Goal: Information Seeking & Learning: Learn about a topic

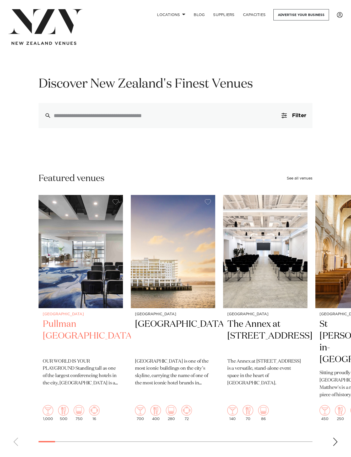
click at [73, 248] on img "1 / 49" at bounding box center [81, 251] width 84 height 113
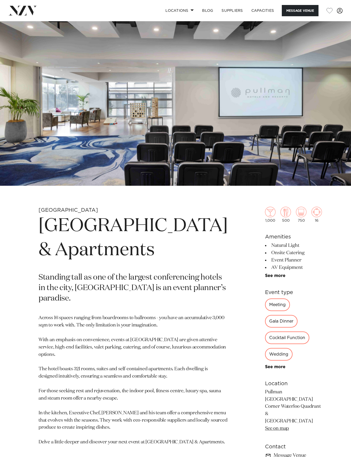
click at [19, 11] on img at bounding box center [22, 10] width 29 height 9
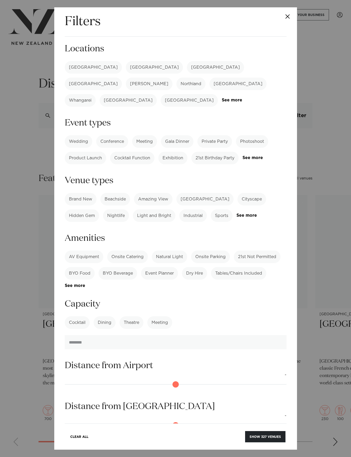
drag, startPoint x: 85, startPoint y: 71, endPoint x: 95, endPoint y: 77, distance: 11.1
click at [85, 71] on label "[GEOGRAPHIC_DATA]" at bounding box center [93, 67] width 57 height 13
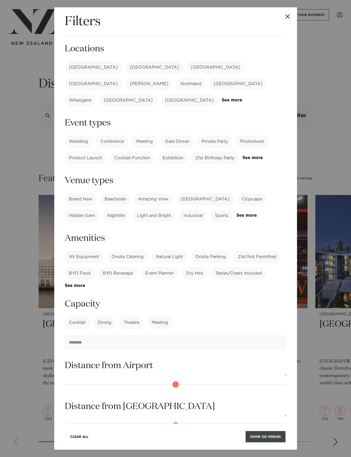
click at [275, 437] on button "Show 122 venues" at bounding box center [266, 436] width 40 height 11
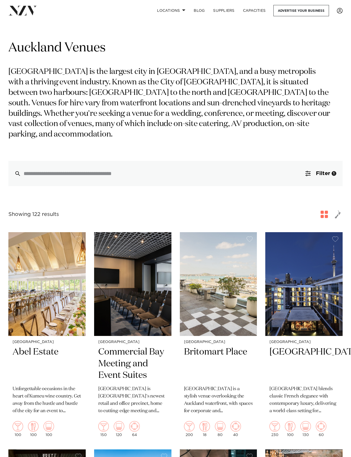
scroll to position [2, 0]
click at [339, 210] on span "button" at bounding box center [338, 214] width 6 height 9
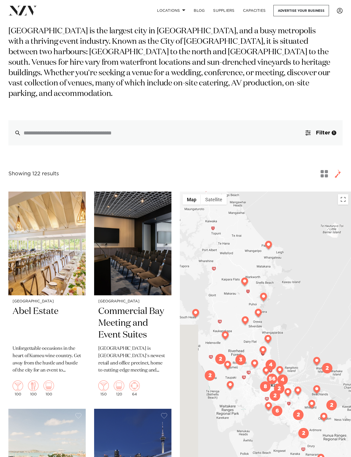
scroll to position [43, 0]
click at [318, 89] on div "Auckland Venues Auckland is the largest city in New Zealand, and a busy metropo…" at bounding box center [175, 72] width 334 height 146
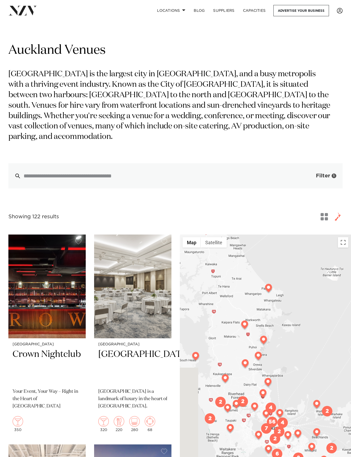
click at [324, 173] on span "Filter" at bounding box center [323, 175] width 14 height 5
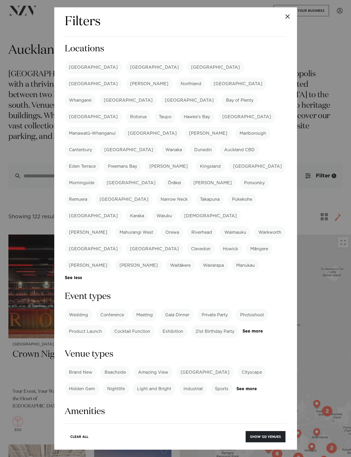
click at [185, 127] on label "[PERSON_NAME]" at bounding box center [208, 133] width 47 height 13
click at [99, 177] on label "Morningside" at bounding box center [82, 183] width 34 height 13
drag, startPoint x: 138, startPoint y: 120, endPoint x: 95, endPoint y: 84, distance: 56.8
click at [185, 127] on label "[PERSON_NAME]" at bounding box center [208, 133] width 47 height 13
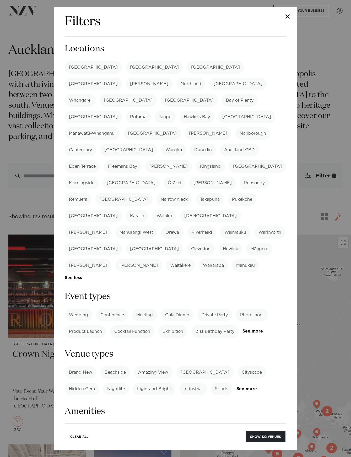
click at [119, 366] on label "Beachside" at bounding box center [115, 372] width 30 height 13
click at [138, 309] on label "Meeting" at bounding box center [144, 315] width 25 height 13
click at [128, 424] on label "Onsite Catering" at bounding box center [127, 430] width 41 height 13
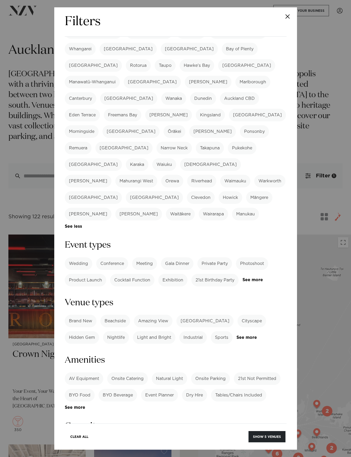
scroll to position [52, 0]
click at [72, 438] on label "Cocktail" at bounding box center [77, 444] width 25 height 13
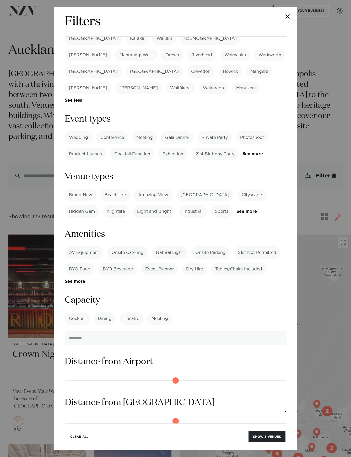
scroll to position [217, 0]
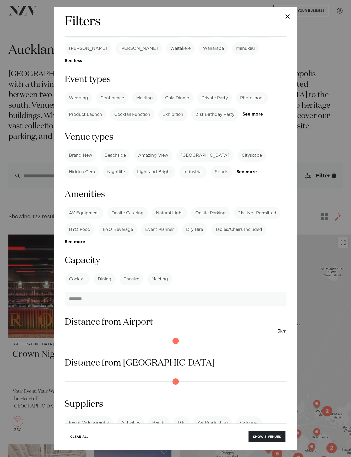
drag, startPoint x: 69, startPoint y: 292, endPoint x: 82, endPoint y: 291, distance: 12.7
type input "*"
click at [82, 337] on input "range" at bounding box center [176, 341] width 222 height 8
click at [270, 430] on div "Clear All Show 0 venues" at bounding box center [176, 434] width 222 height 20
click at [269, 434] on button "Show 0 venues" at bounding box center [266, 436] width 37 height 11
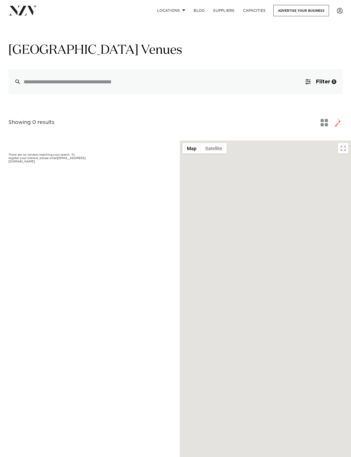
click at [315, 128] on div "Showing 0 results for Auckland Beachside Venues There are no vendors matching y…" at bounding box center [179, 307] width 343 height 379
click at [321, 124] on span "button" at bounding box center [324, 122] width 7 height 7
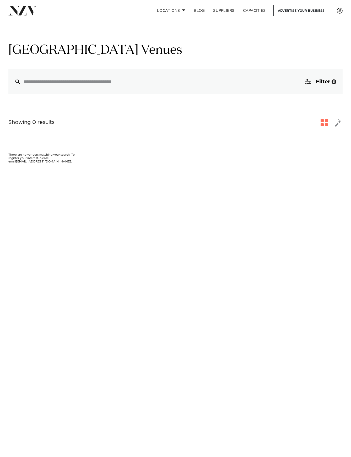
click at [337, 125] on span "button" at bounding box center [338, 122] width 6 height 9
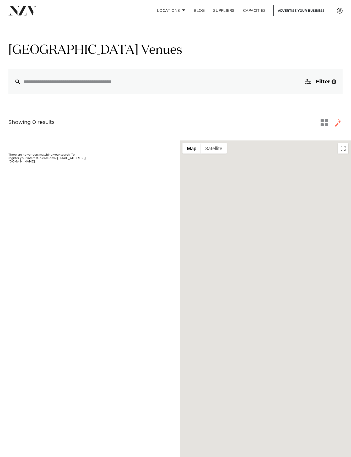
click at [22, 12] on img at bounding box center [22, 10] width 29 height 9
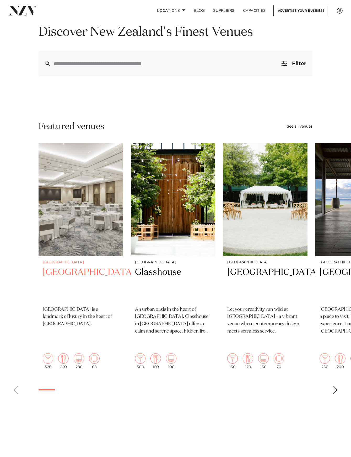
scroll to position [60, 0]
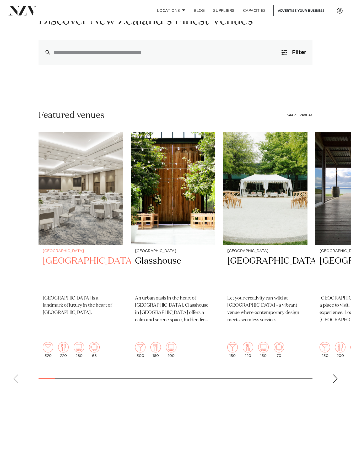
click at [101, 237] on img "1 / 49" at bounding box center [81, 188] width 84 height 113
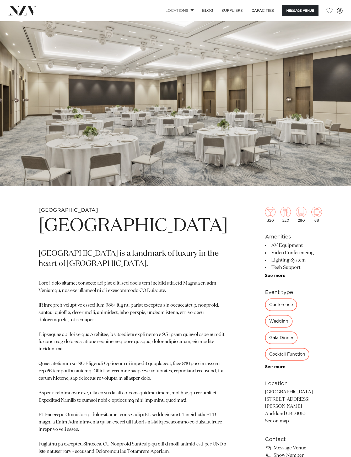
click at [184, 13] on link "Locations" at bounding box center [179, 10] width 37 height 11
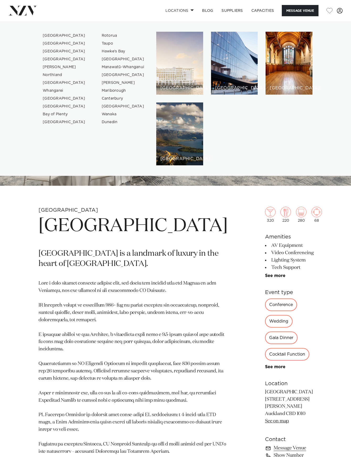
click at [197, 69] on div "[GEOGRAPHIC_DATA]" at bounding box center [179, 63] width 47 height 63
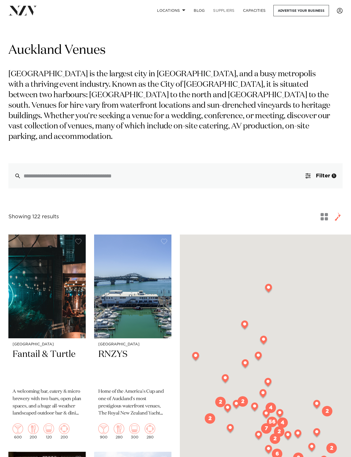
click at [228, 11] on link "SUPPLIERS" at bounding box center [224, 10] width 30 height 11
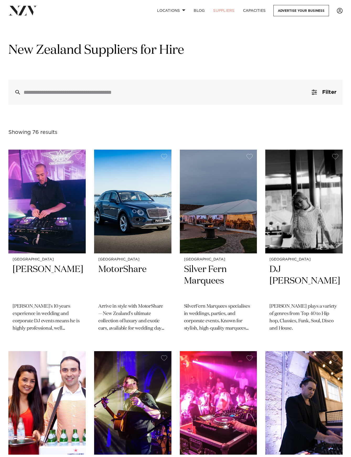
click at [343, 96] on div "New Zealand Suppliers for Hire Filter 0 Filters Search Type Venue Supplier See …" at bounding box center [175, 73] width 343 height 63
click at [333, 94] on span "Filter" at bounding box center [329, 92] width 14 height 5
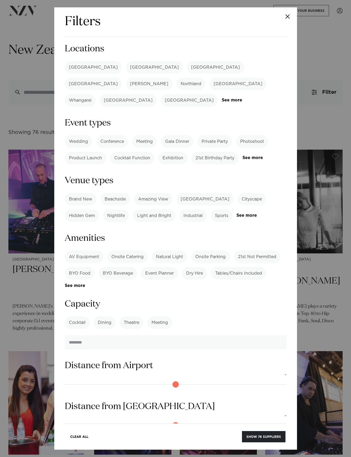
click at [25, 62] on div "Filters Search Type Venue Supplier See more Locations [GEOGRAPHIC_DATA] [GEOGRA…" at bounding box center [175, 228] width 351 height 457
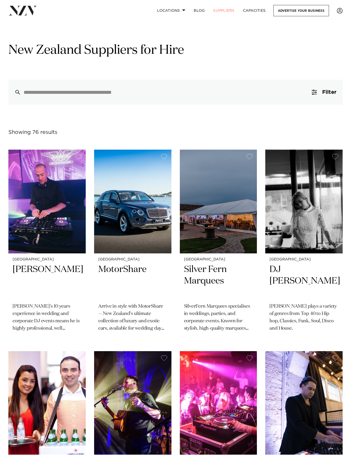
click at [38, 9] on link at bounding box center [56, 10] width 97 height 9
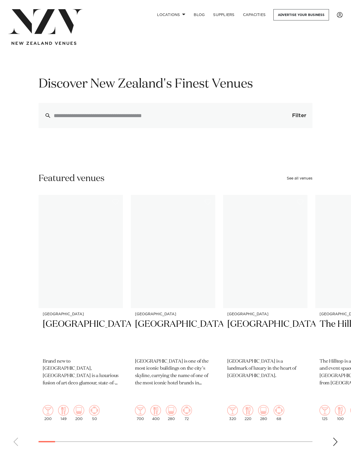
click at [295, 121] on button "Filter 0" at bounding box center [293, 115] width 37 height 25
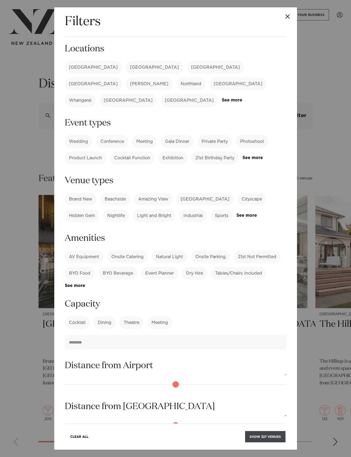
click at [259, 434] on button "Show 327 venues" at bounding box center [265, 436] width 40 height 11
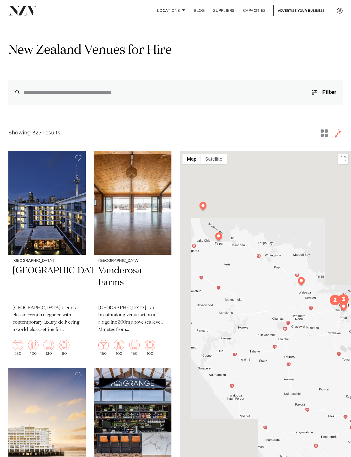
drag, startPoint x: 279, startPoint y: 306, endPoint x: 304, endPoint y: 243, distance: 67.6
click at [304, 243] on div at bounding box center [265, 329] width 171 height 357
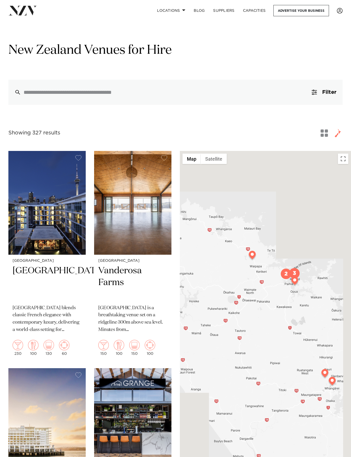
drag, startPoint x: 305, startPoint y: 264, endPoint x: 254, endPoint y: 237, distance: 57.5
click at [254, 237] on div at bounding box center [265, 329] width 171 height 357
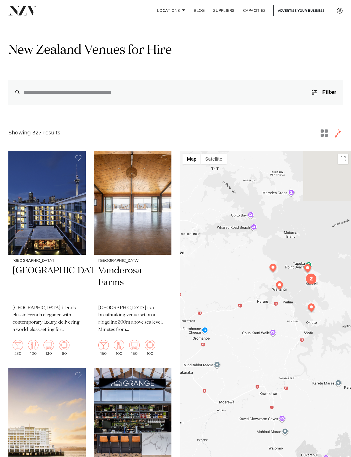
click at [312, 281] on img "2" at bounding box center [311, 279] width 10 height 10
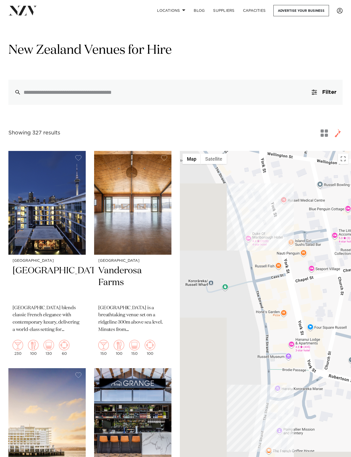
click at [281, 413] on div "To navigate, press the arrow keys." at bounding box center [265, 329] width 171 height 357
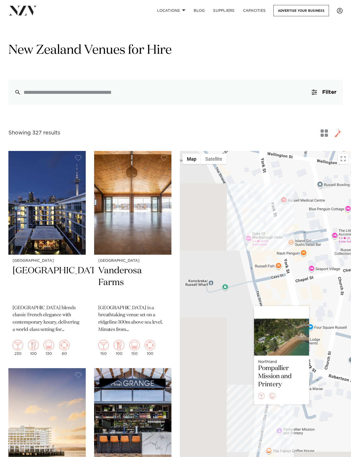
click at [250, 235] on div "To navigate, press the arrow keys. Northland Pompallier Mission and Printery" at bounding box center [265, 329] width 171 height 357
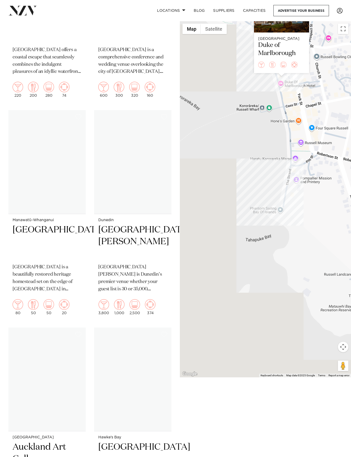
scroll to position [5979, 0]
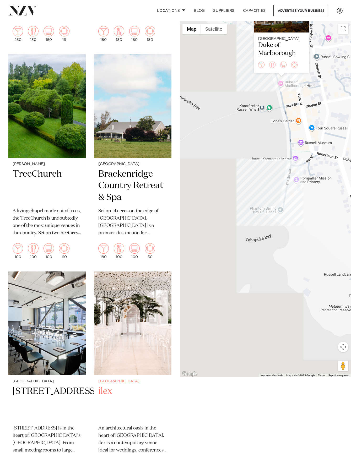
click at [130, 301] on img at bounding box center [132, 324] width 77 height 104
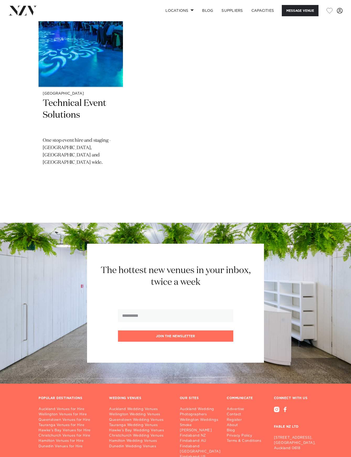
scroll to position [916, 0]
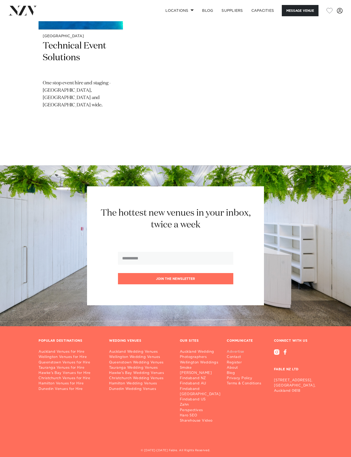
click at [240, 350] on link "Advertise" at bounding box center [246, 352] width 39 height 5
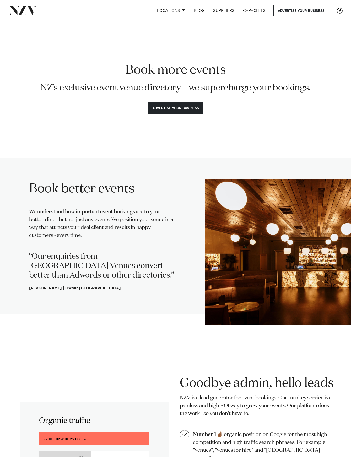
click at [338, 10] on span at bounding box center [340, 11] width 6 height 6
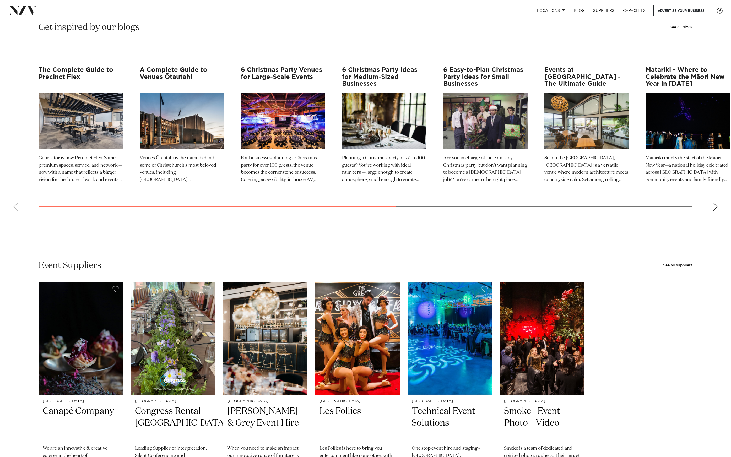
scroll to position [952, 0]
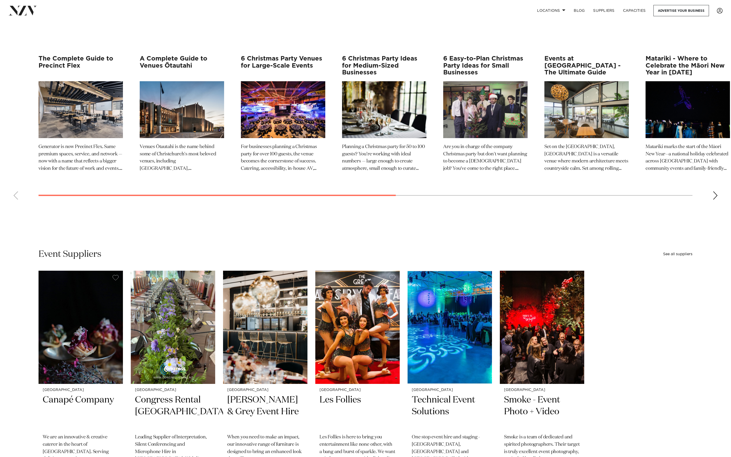
click at [106, 104] on img "1 / 12" at bounding box center [81, 109] width 84 height 57
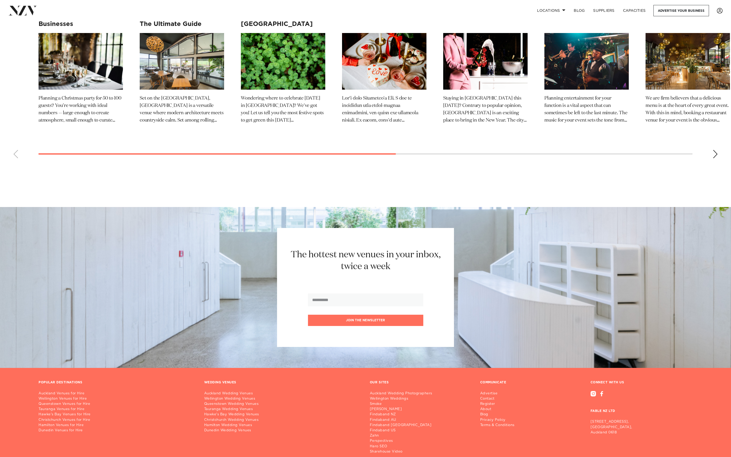
scroll to position [2705, 0]
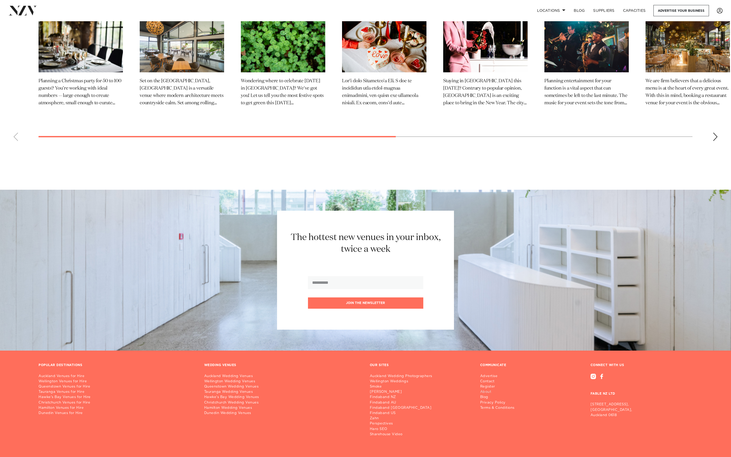
click at [491, 390] on link "About" at bounding box center [499, 392] width 39 height 5
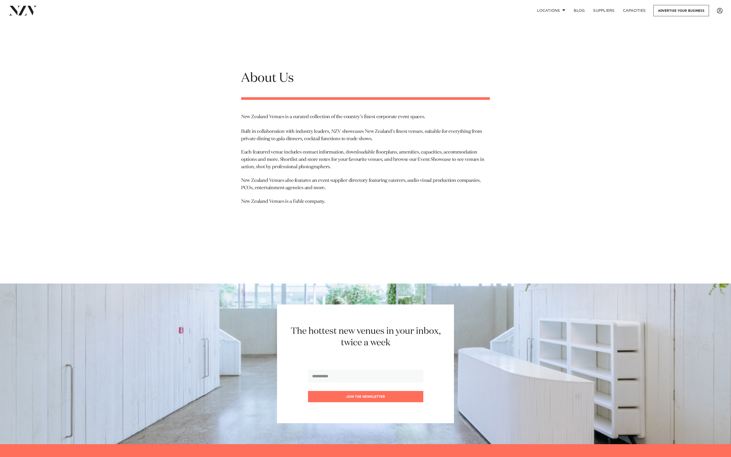
click at [36, 11] on img at bounding box center [22, 10] width 29 height 9
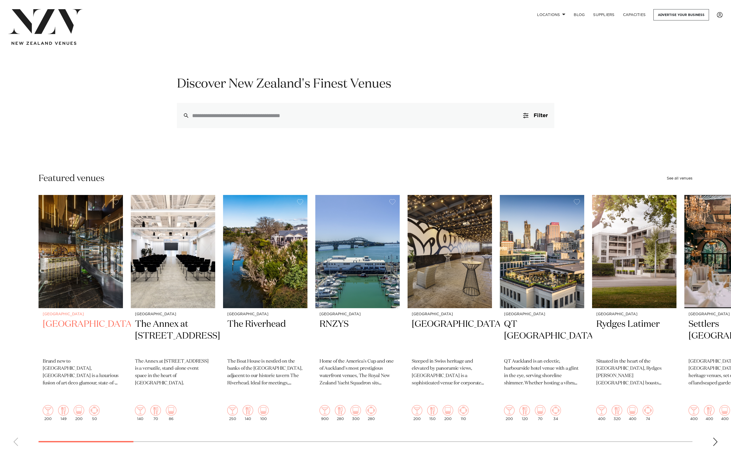
click at [85, 235] on img "1 / 49" at bounding box center [81, 251] width 84 height 113
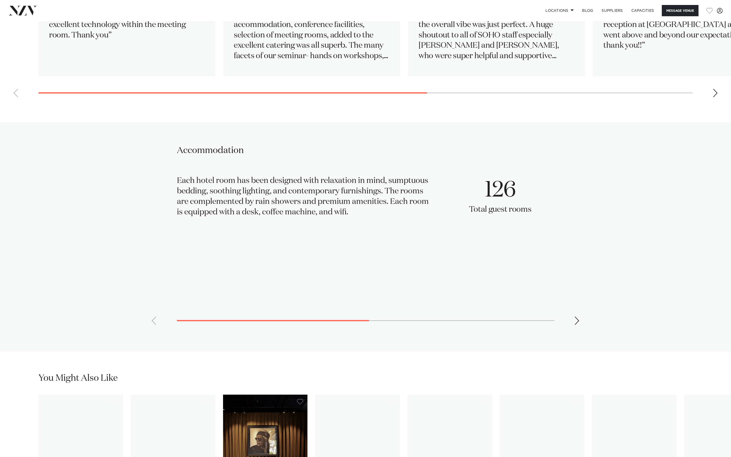
scroll to position [1575, 0]
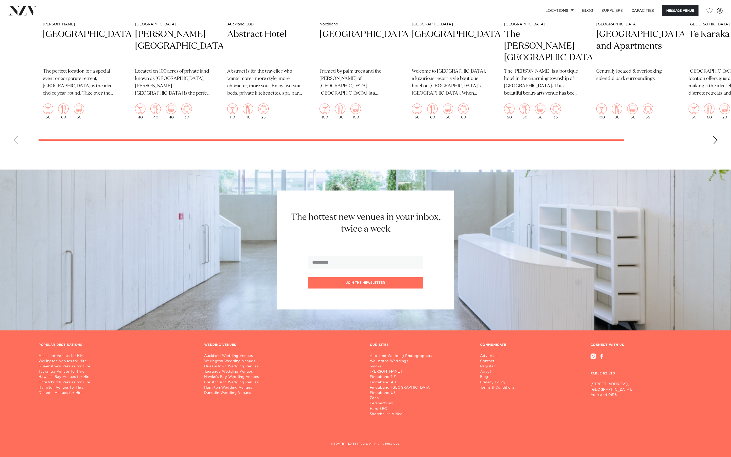
click at [486, 373] on link "About" at bounding box center [499, 371] width 39 height 5
click at [509, 355] on link "Advertise" at bounding box center [499, 356] width 39 height 5
click at [486, 360] on link "Contact" at bounding box center [499, 361] width 39 height 5
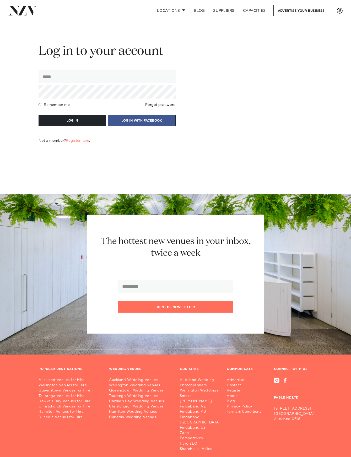
click at [340, 11] on span at bounding box center [340, 11] width 6 height 6
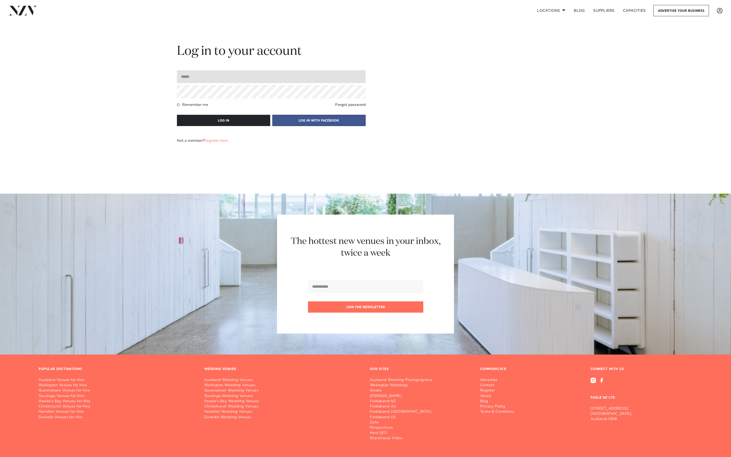
click at [207, 81] on input "email" at bounding box center [271, 76] width 189 height 13
type input "**********"
click at [177, 115] on button "LOG IN" at bounding box center [223, 120] width 93 height 11
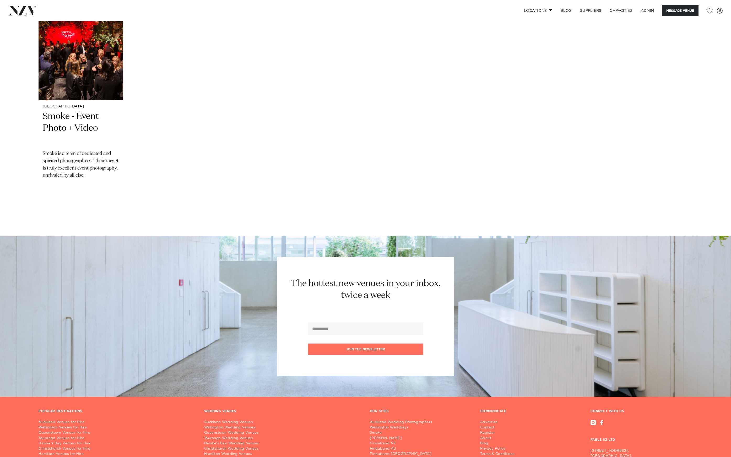
scroll to position [1327, 0]
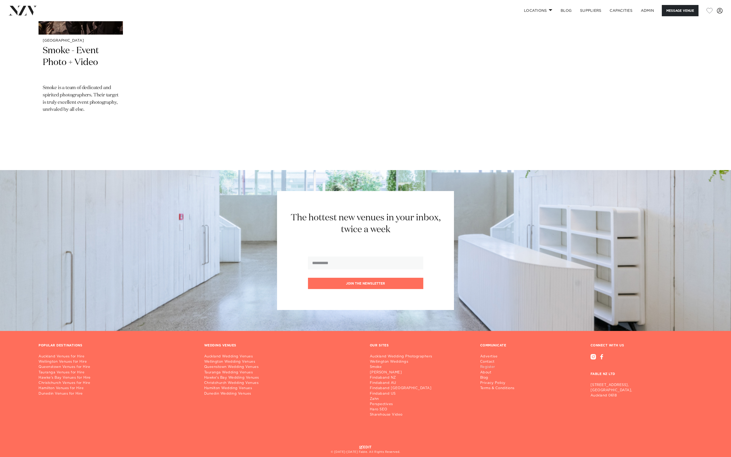
click at [486, 365] on link "Register" at bounding box center [499, 367] width 39 height 5
click at [493, 354] on link "Advertise" at bounding box center [499, 356] width 39 height 5
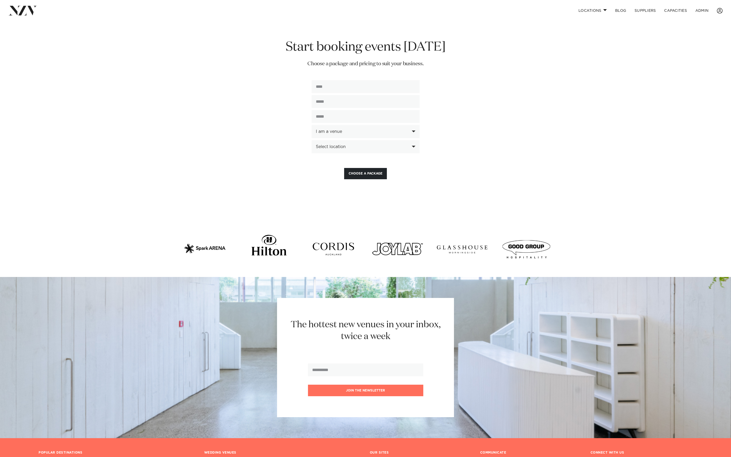
scroll to position [1383, 0]
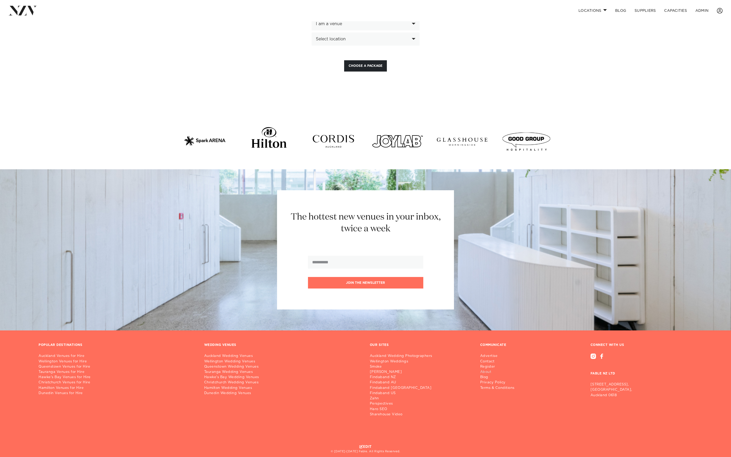
click at [490, 370] on link "About" at bounding box center [499, 372] width 39 height 5
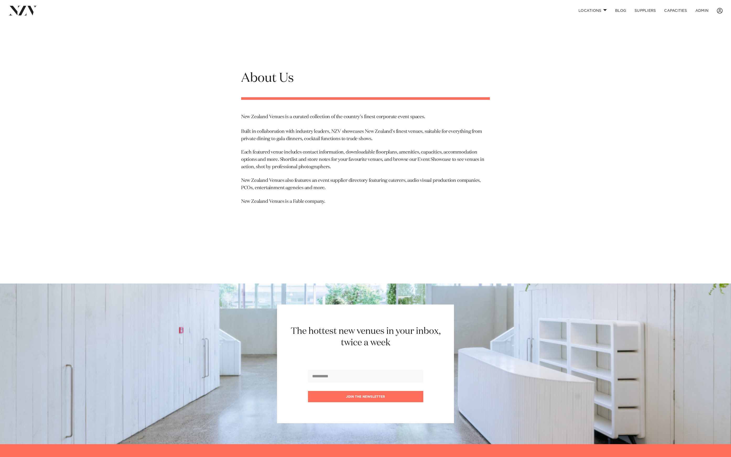
click at [124, 106] on div "About Us New Zealand Venues is a curated collection of the country’s finest cor…" at bounding box center [365, 141] width 731 height 196
